Goal: Find specific page/section: Find specific page/section

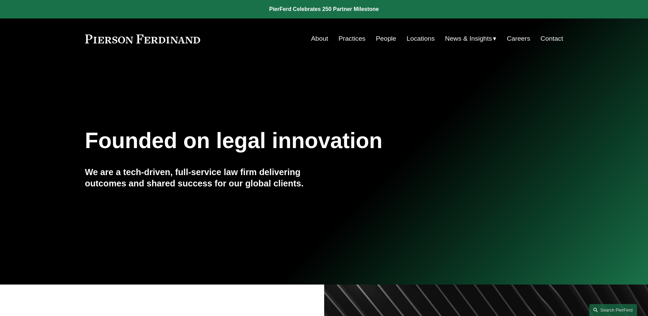
click at [381, 43] on link "People" at bounding box center [386, 38] width 21 height 13
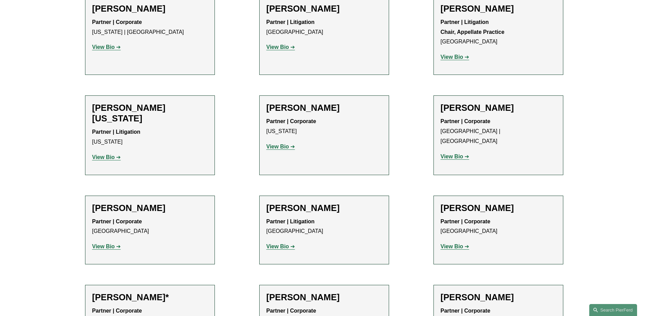
scroll to position [8187, 0]
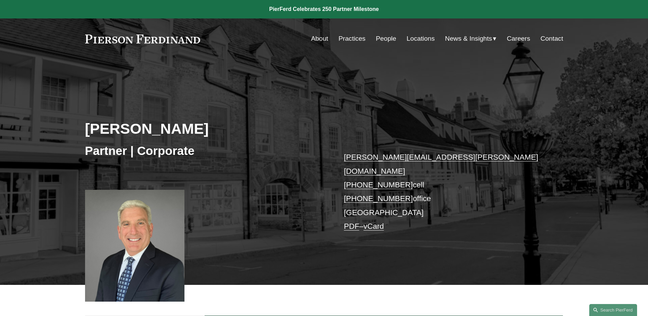
click at [349, 222] on link "PDF" at bounding box center [351, 226] width 15 height 9
